Goal: Information Seeking & Learning: Check status

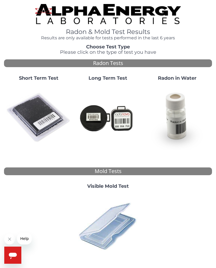
click at [48, 120] on img at bounding box center [38, 117] width 65 height 65
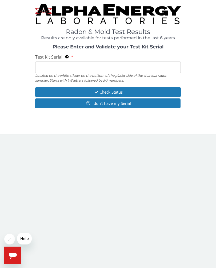
click at [47, 67] on input "Test Kit Serial Located on the white sticker on the bottom of the plastic side …" at bounding box center [108, 66] width 146 height 11
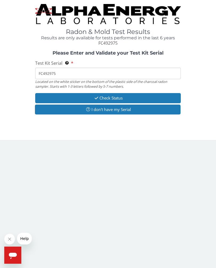
type input "FC492975"
click at [146, 94] on button "Check Status" at bounding box center [108, 98] width 146 height 10
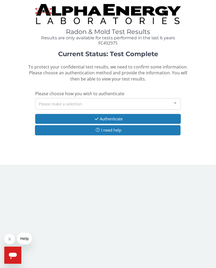
click at [147, 98] on div "Please make a selection" at bounding box center [108, 103] width 146 height 11
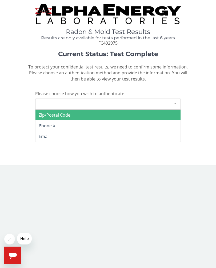
click at [55, 112] on span "Zip/Postal Code" at bounding box center [55, 115] width 32 height 6
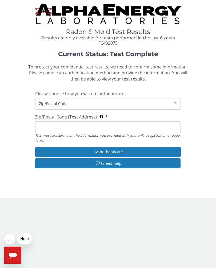
click at [55, 125] on input "Zip/Postal Code (Test Address) This must exactly match the information you prov…" at bounding box center [108, 126] width 146 height 11
type input "13904"
click at [120, 149] on button "Authenticate" at bounding box center [108, 152] width 146 height 10
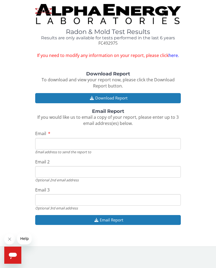
click at [62, 143] on input "Email" at bounding box center [108, 143] width 146 height 11
type input "[EMAIL_ADDRESS][DOMAIN_NAME]"
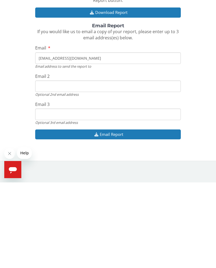
click at [111, 215] on button "Email Report" at bounding box center [108, 220] width 146 height 10
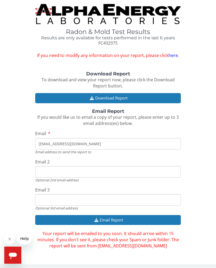
click at [108, 216] on button "Email Report" at bounding box center [108, 220] width 146 height 10
click at [173, 54] on link "here." at bounding box center [174, 55] width 10 height 6
